Goal: Task Accomplishment & Management: Manage account settings

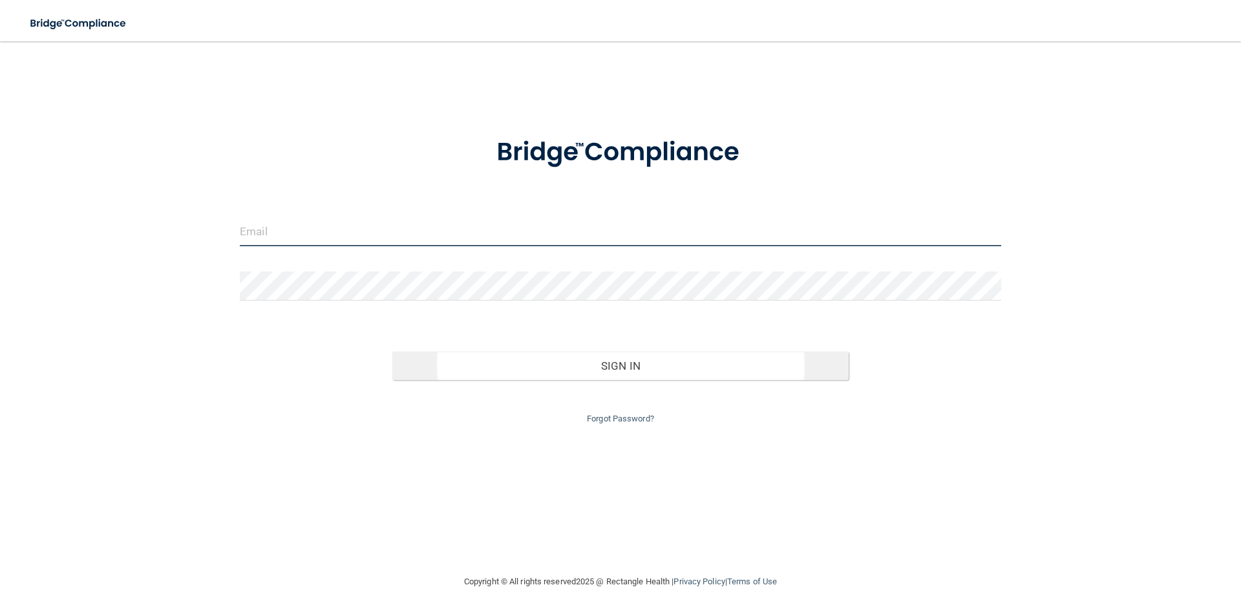
type input "[PERSON_NAME][EMAIL_ADDRESS][DOMAIN_NAME]"
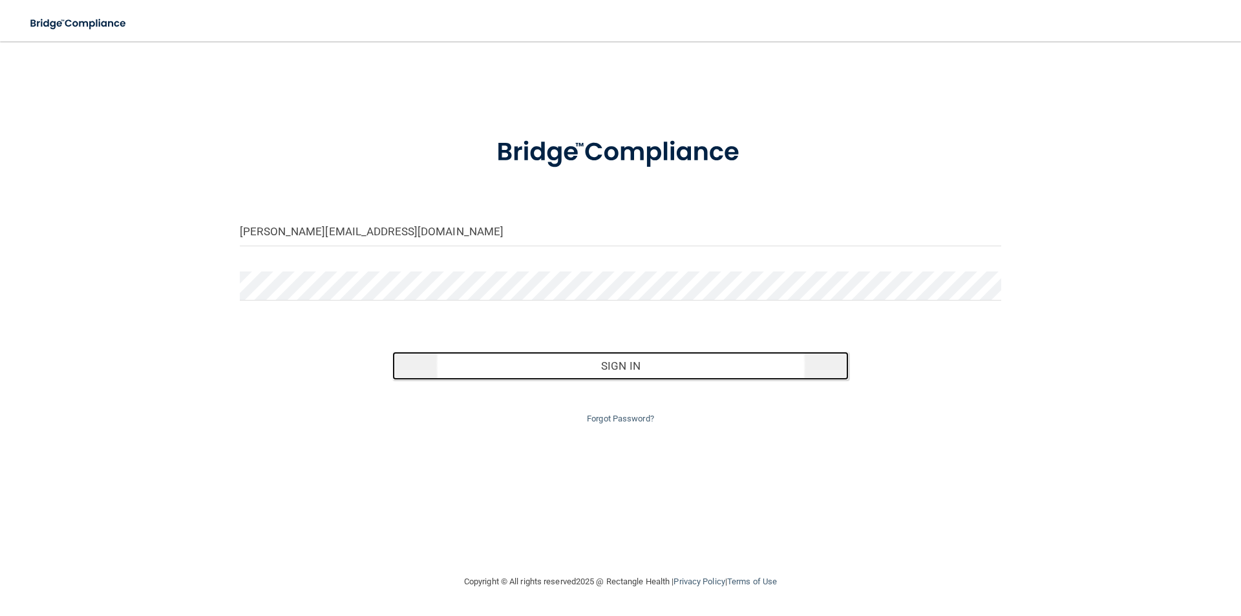
click at [564, 366] on button "Sign In" at bounding box center [620, 366] width 457 height 28
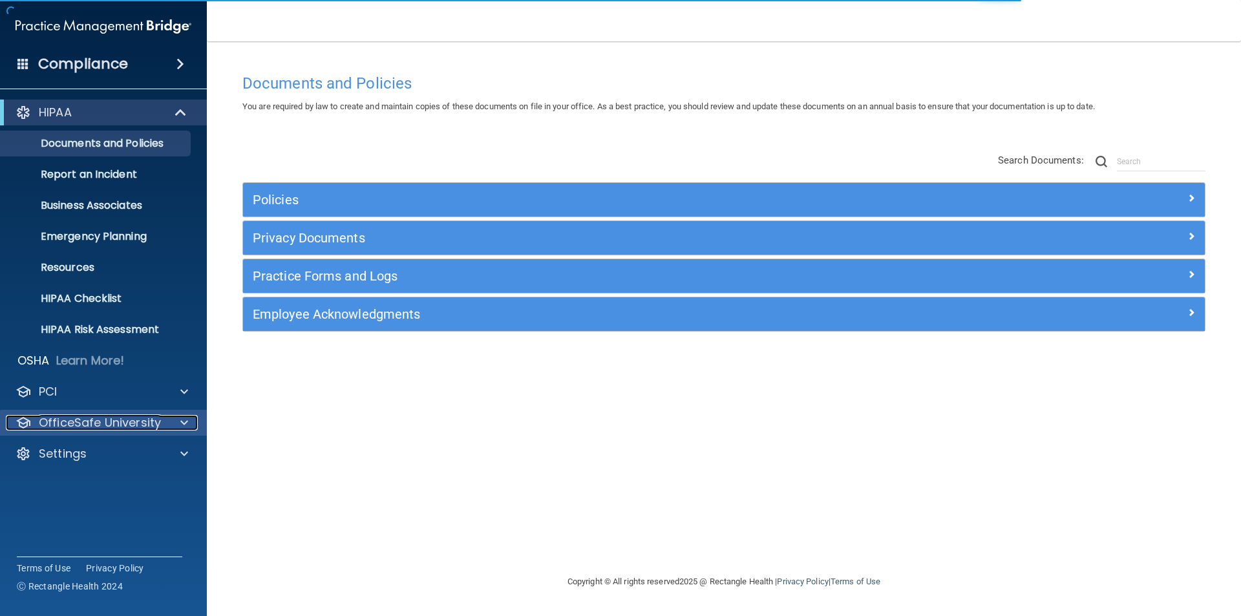
click at [102, 418] on p "OfficeSafe University" at bounding box center [100, 423] width 122 height 16
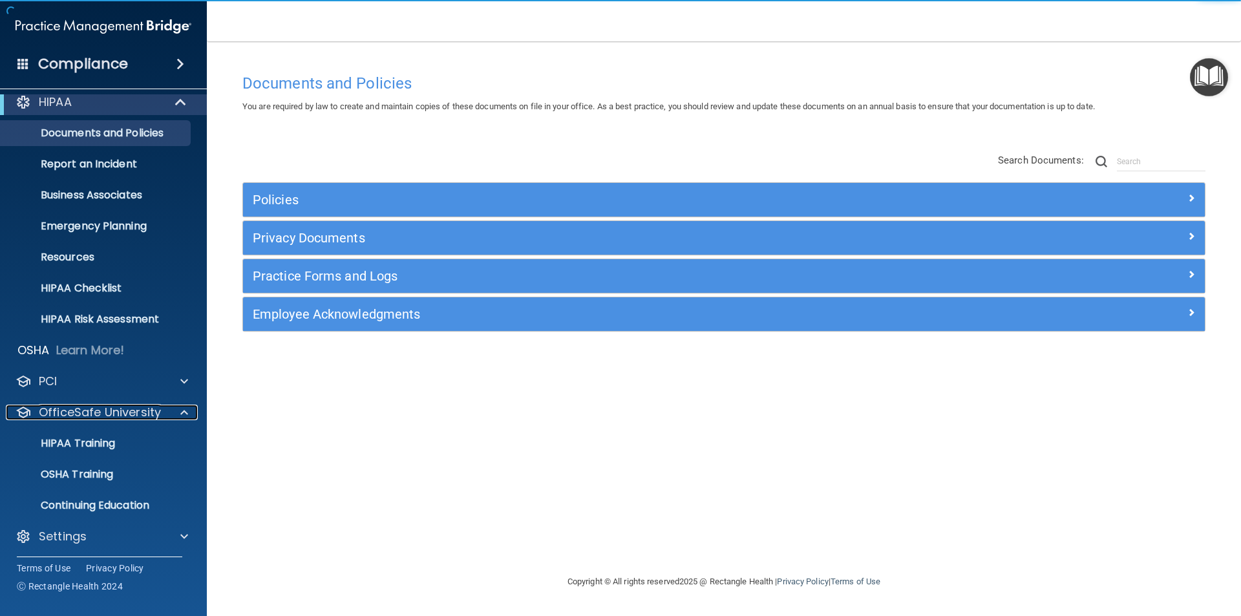
scroll to position [14, 0]
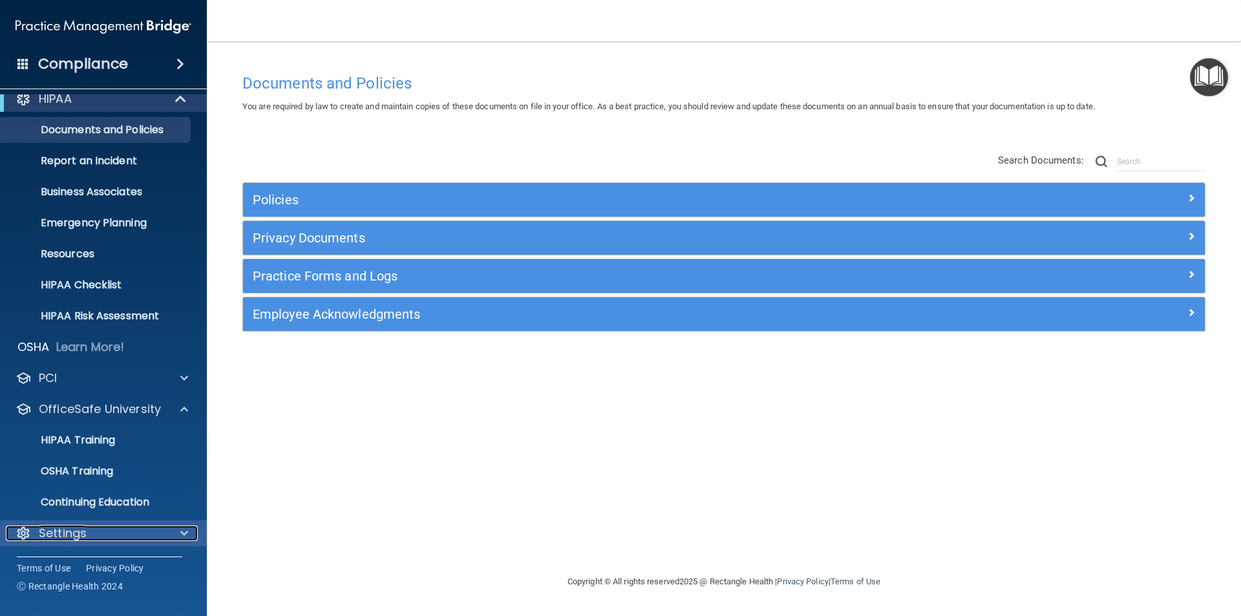
click at [94, 526] on div "Settings" at bounding box center [86, 533] width 160 height 16
click at [80, 534] on p "Settings" at bounding box center [63, 533] width 48 height 16
click at [86, 524] on div "Settings" at bounding box center [103, 533] width 207 height 26
click at [186, 98] on span at bounding box center [181, 99] width 11 height 16
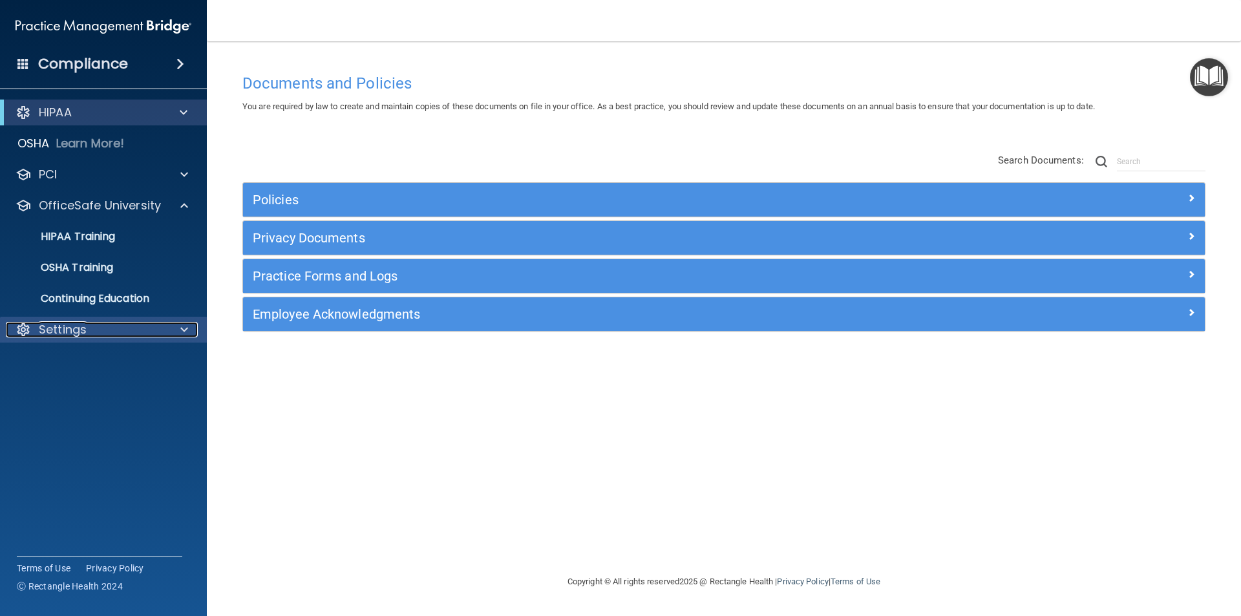
click at [105, 335] on div "Settings" at bounding box center [86, 330] width 160 height 16
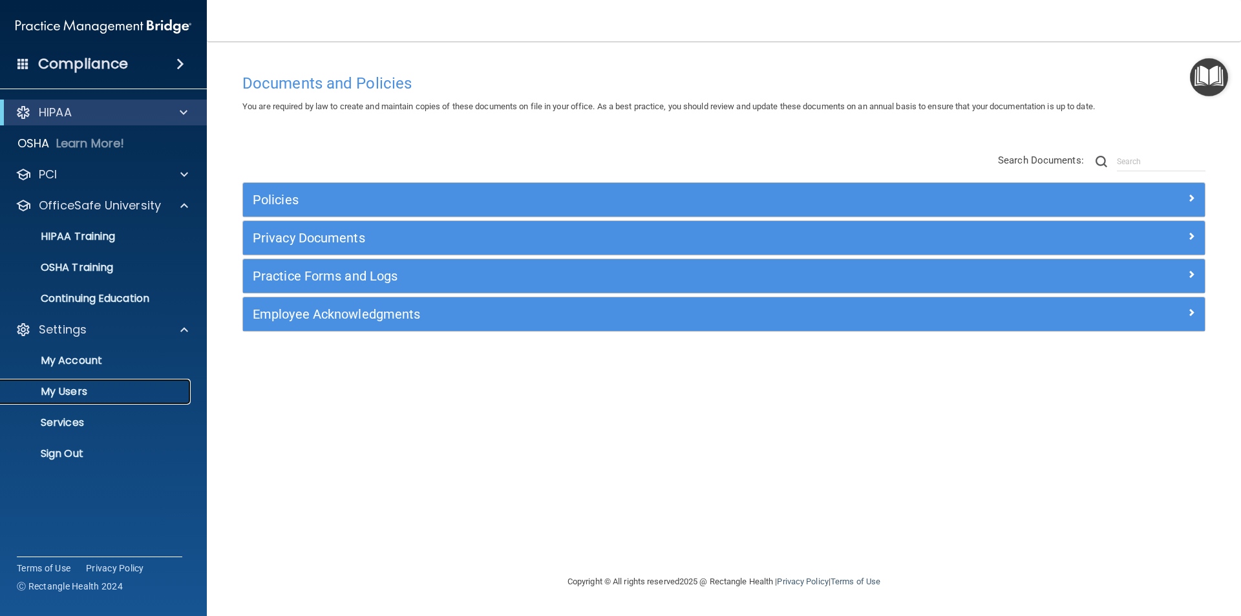
click at [86, 396] on p "My Users" at bounding box center [96, 391] width 176 height 13
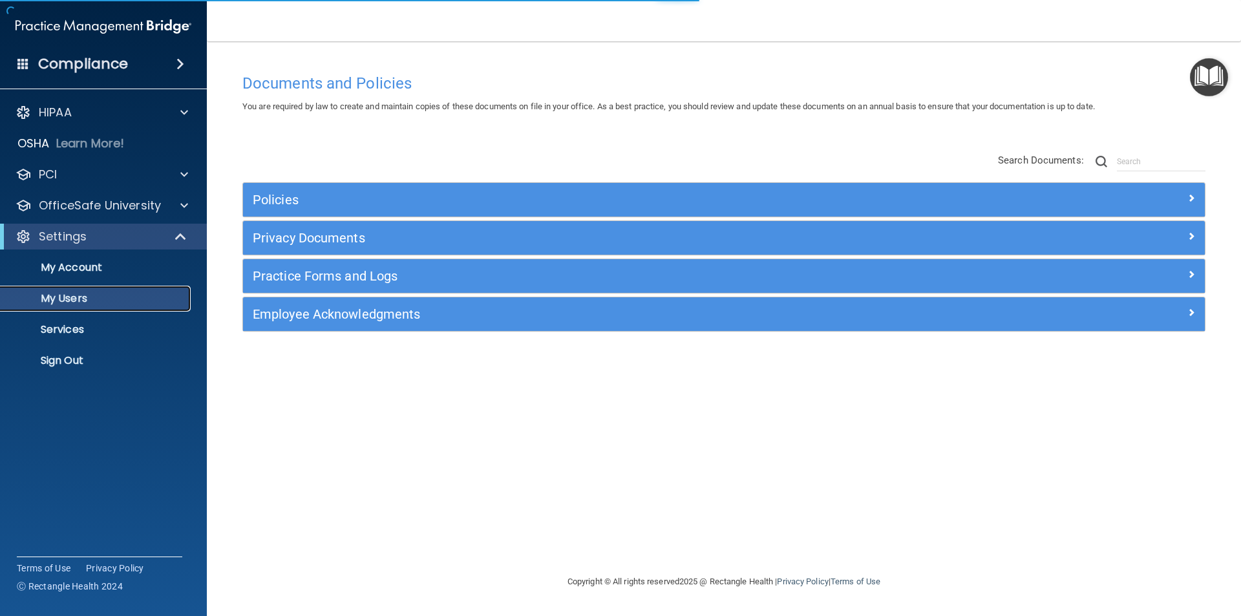
select select "20"
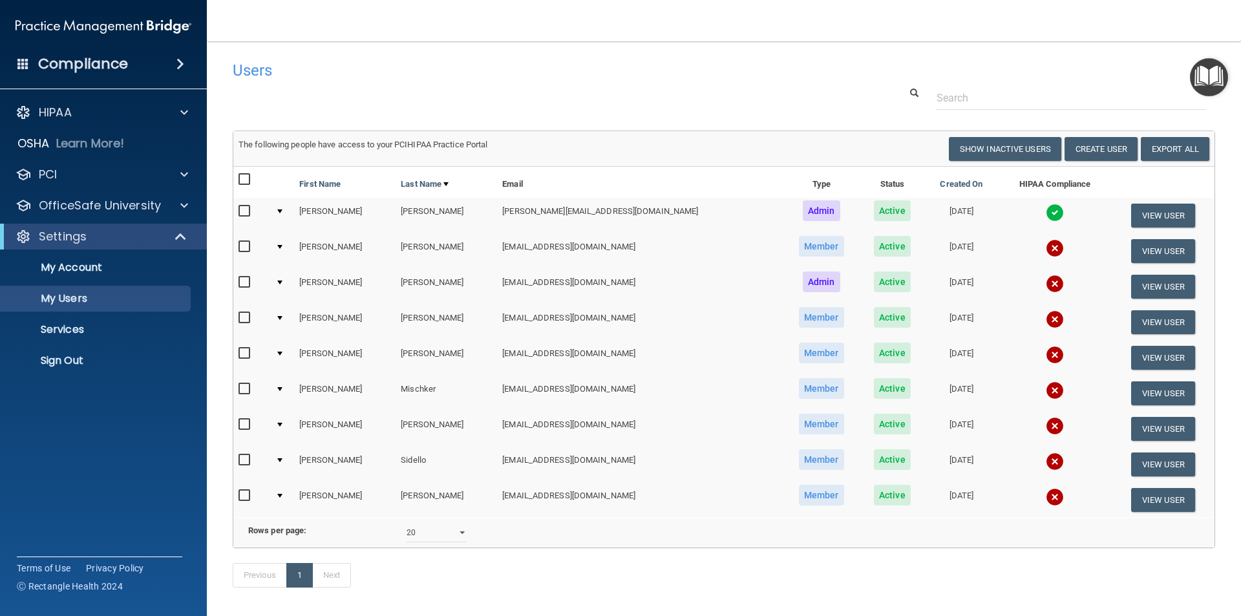
click at [241, 352] on input "checkbox" at bounding box center [245, 353] width 15 height 10
checkbox input "true"
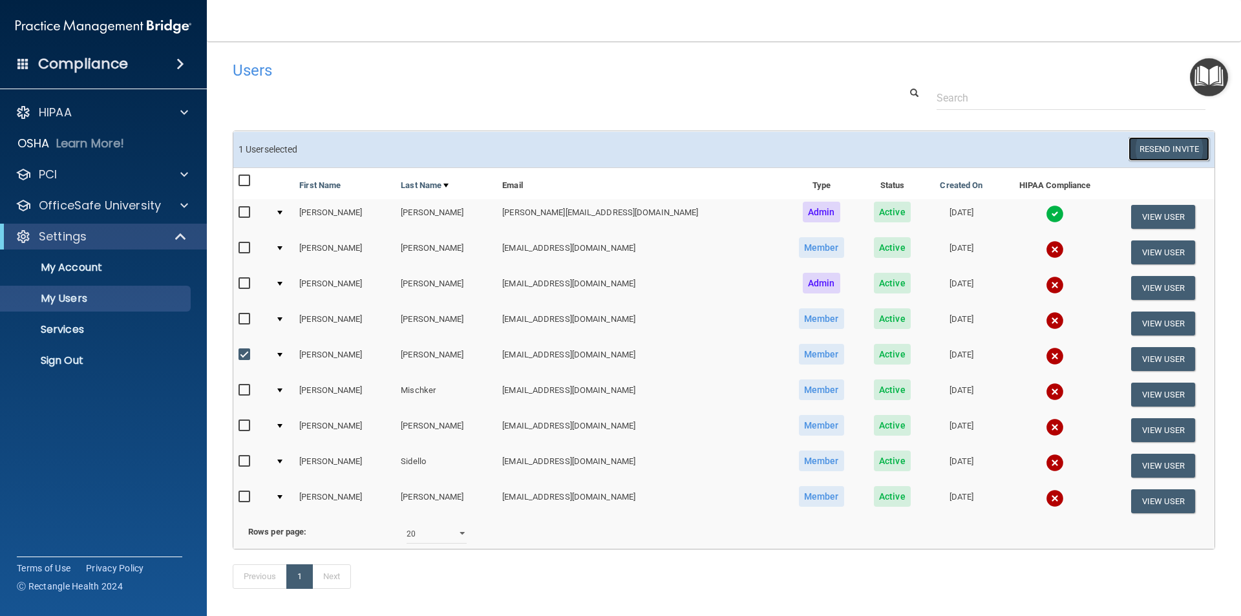
click at [1148, 151] on button "Resend Invite" at bounding box center [1168, 149] width 81 height 24
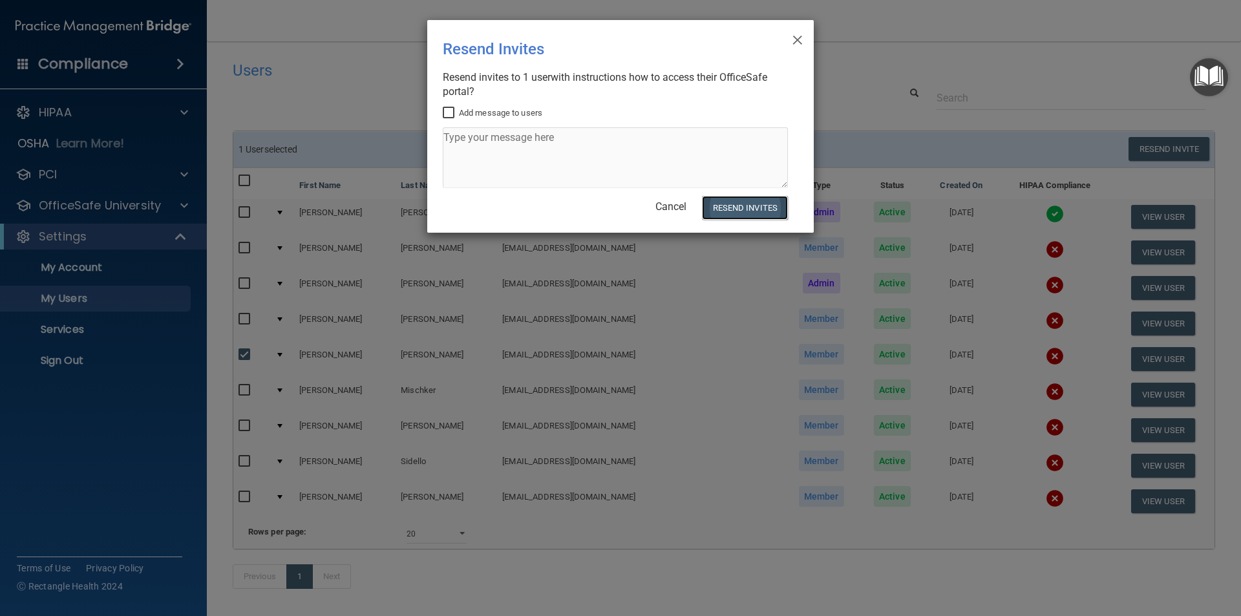
click at [756, 211] on button "Resend Invites" at bounding box center [745, 208] width 86 height 24
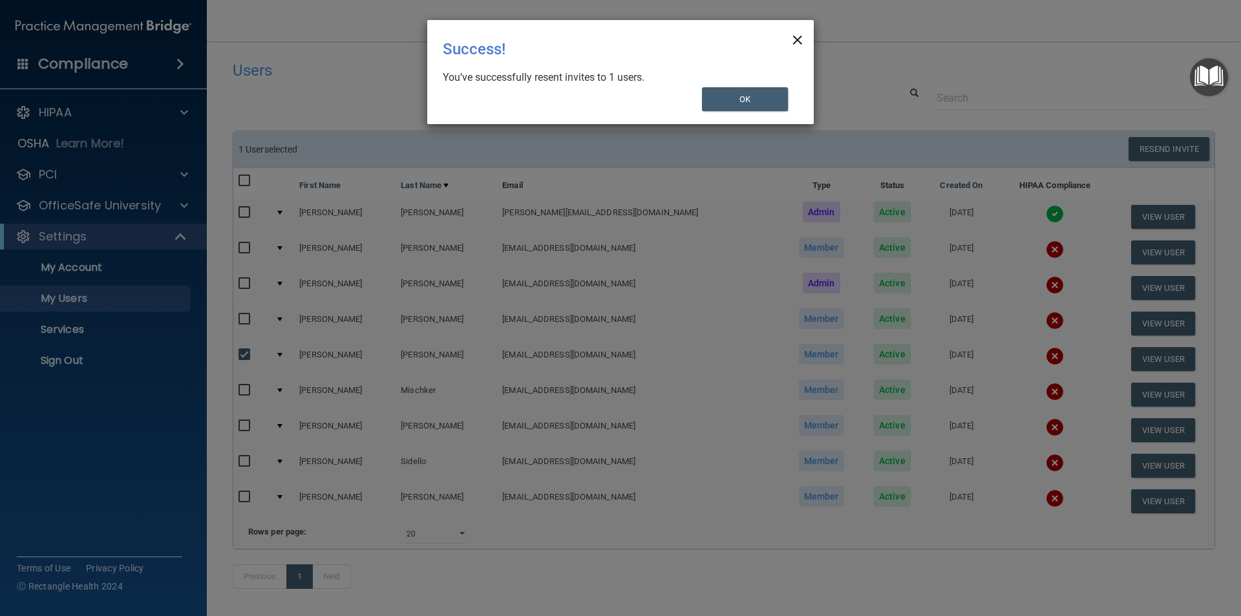
click at [800, 36] on span "×" at bounding box center [798, 38] width 12 height 26
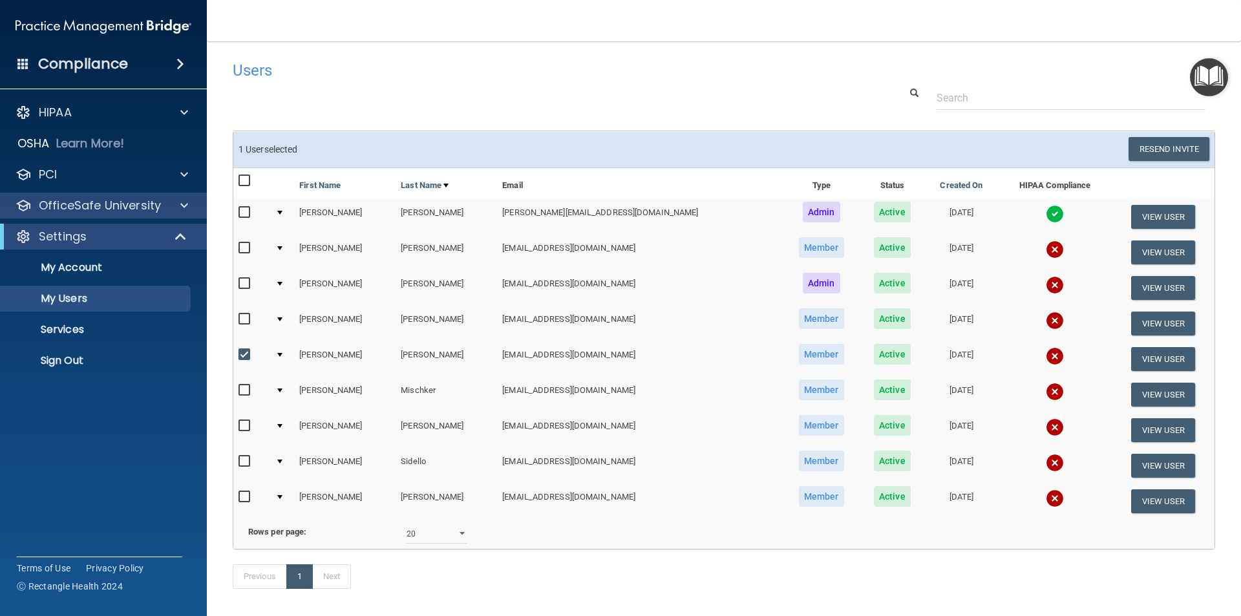
click at [104, 213] on div "OfficeSafe University" at bounding box center [103, 206] width 207 height 26
click at [105, 212] on p "OfficeSafe University" at bounding box center [100, 206] width 122 height 16
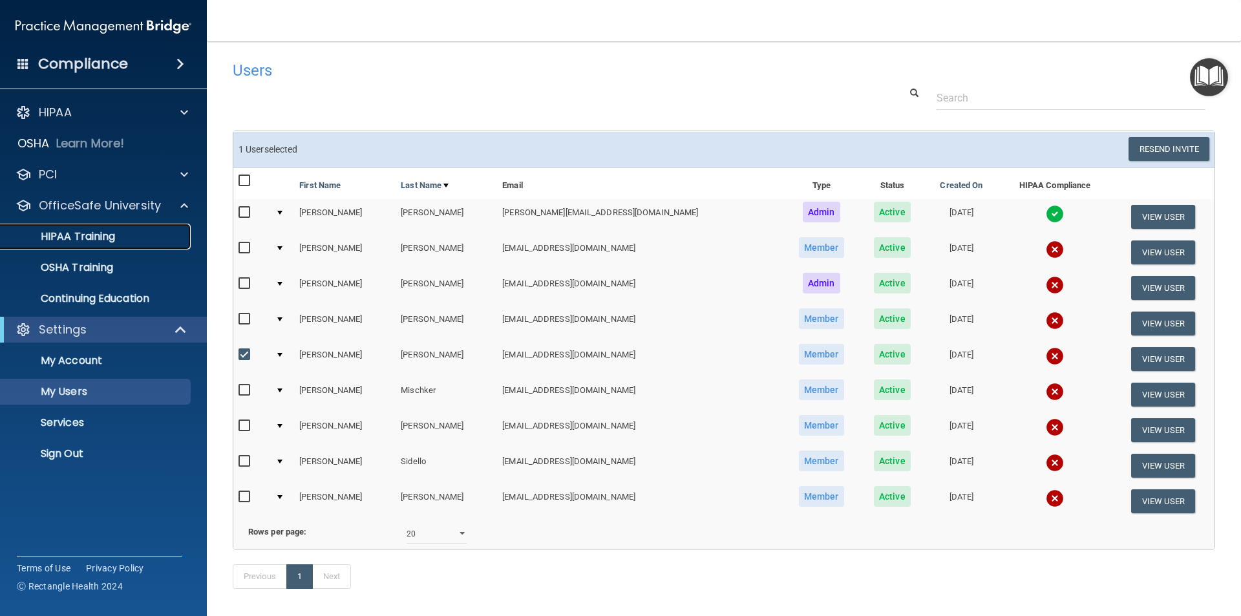
click at [65, 235] on p "HIPAA Training" at bounding box center [61, 236] width 107 height 13
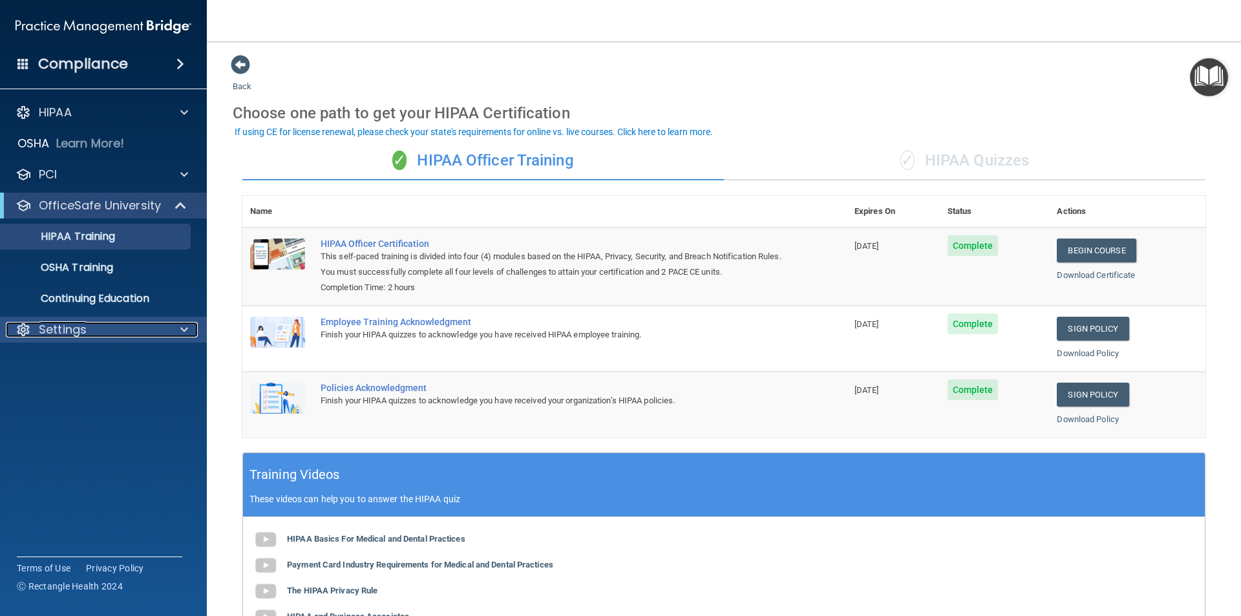
click at [56, 332] on p "Settings" at bounding box center [63, 330] width 48 height 16
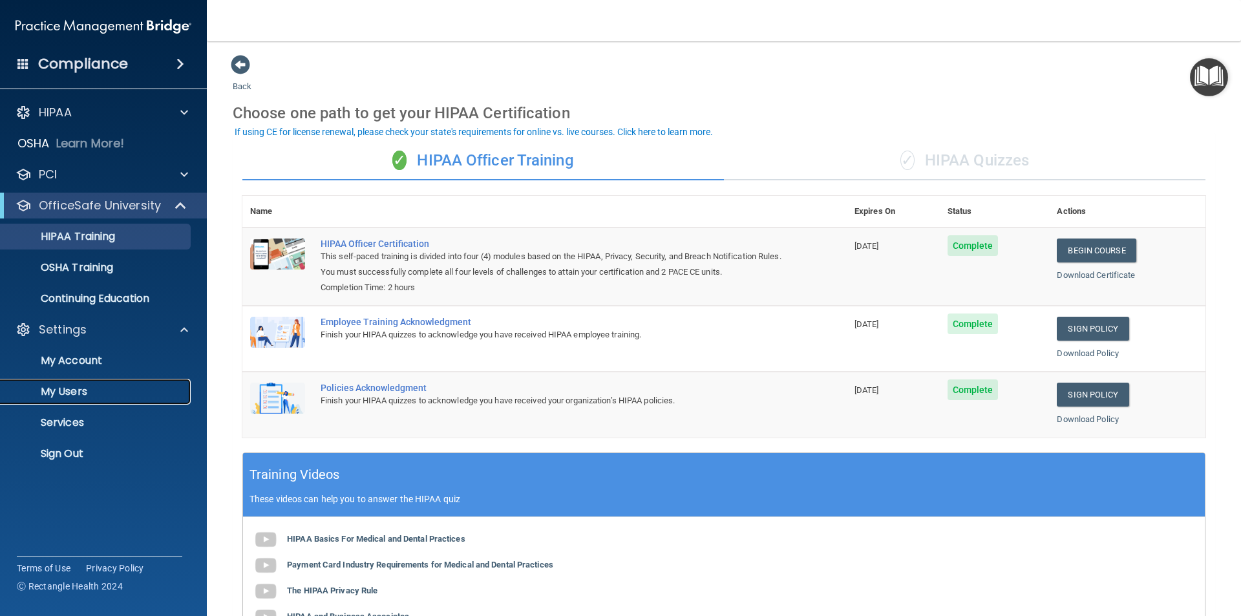
click at [76, 385] on p "My Users" at bounding box center [96, 391] width 176 height 13
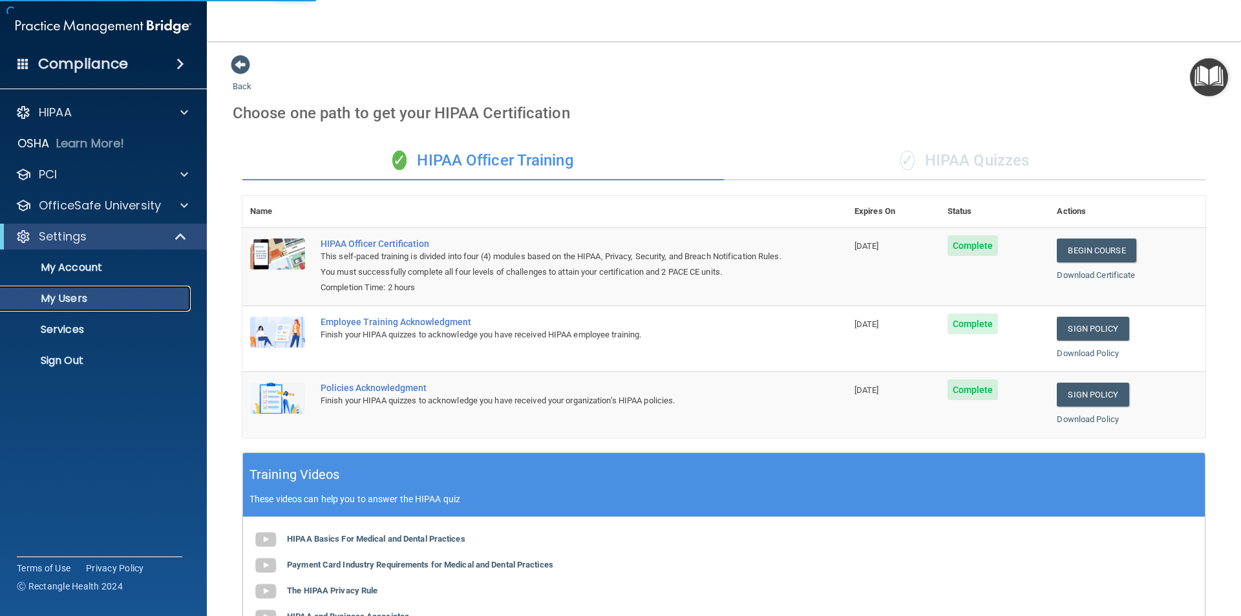
select select "20"
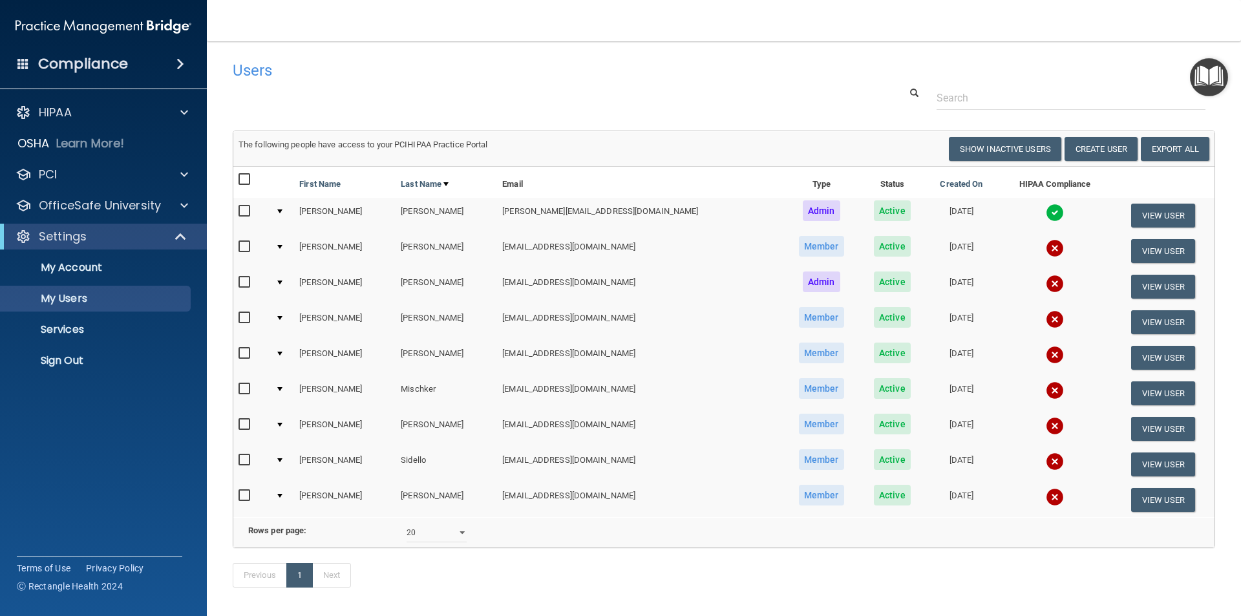
click at [246, 494] on input "checkbox" at bounding box center [245, 496] width 15 height 10
checkbox input "true"
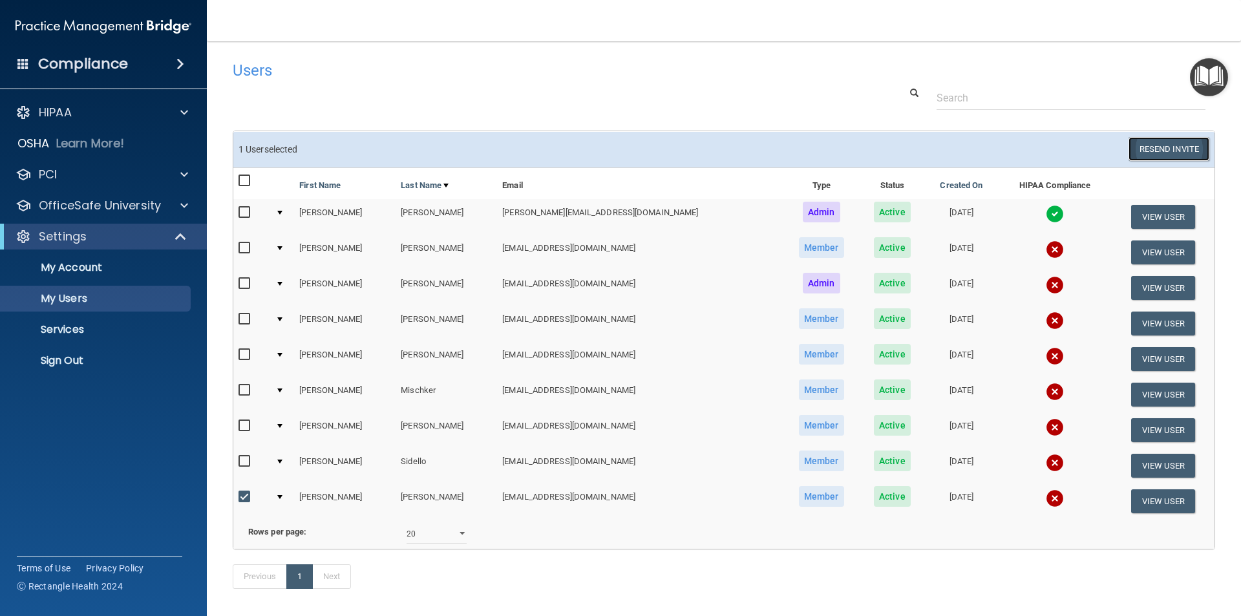
click at [1150, 150] on button "Resend Invite" at bounding box center [1168, 149] width 81 height 24
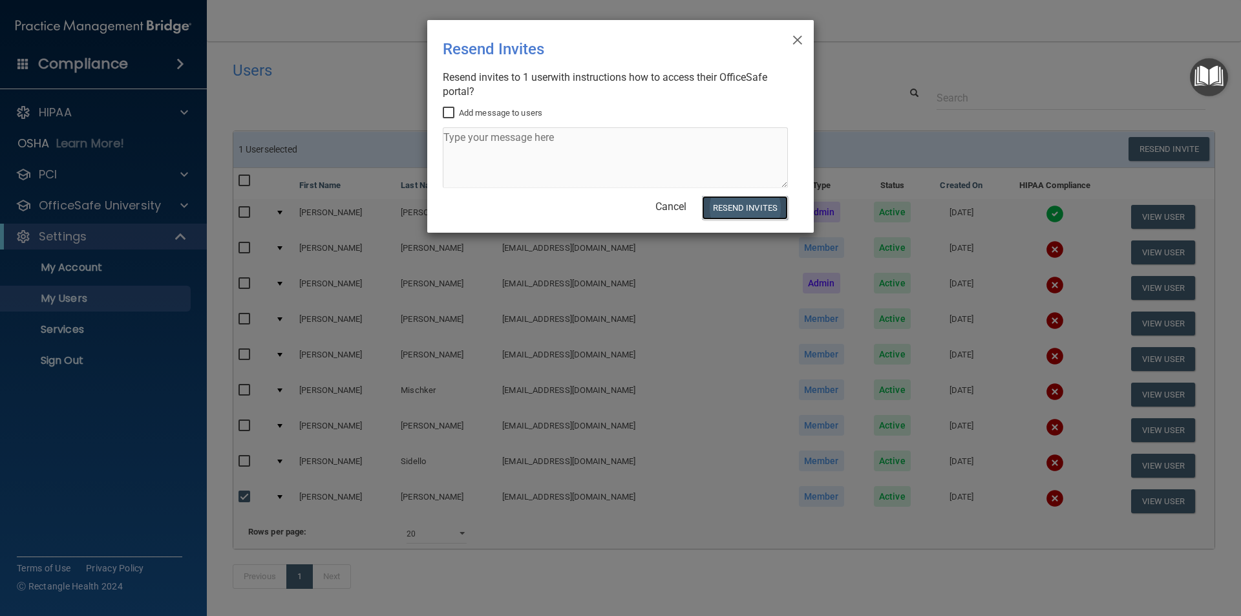
click at [750, 209] on button "Resend Invites" at bounding box center [745, 208] width 86 height 24
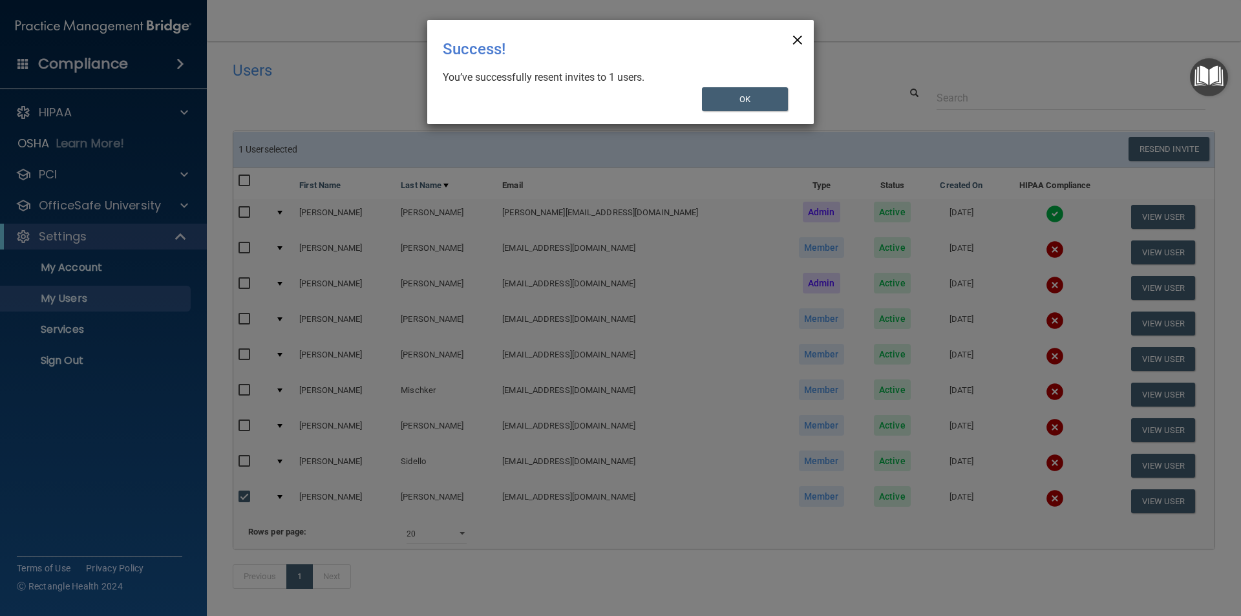
click at [803, 40] on span "×" at bounding box center [798, 38] width 12 height 26
